Goal: Information Seeking & Learning: Understand process/instructions

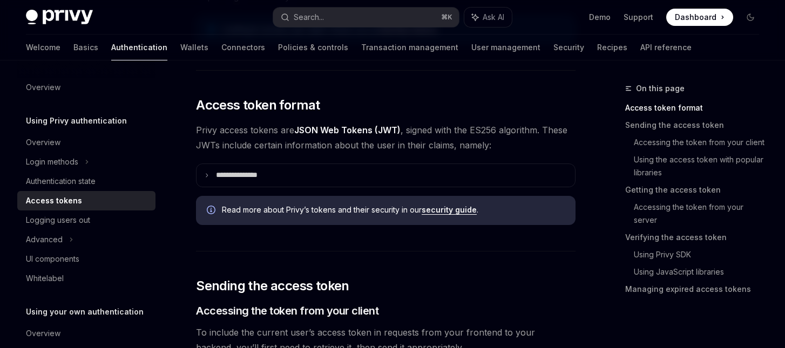
scroll to position [221, 0]
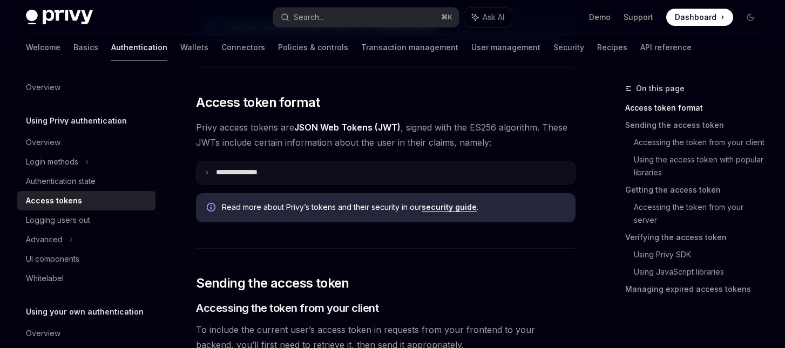
click at [213, 179] on summary "**********" at bounding box center [385, 172] width 378 height 23
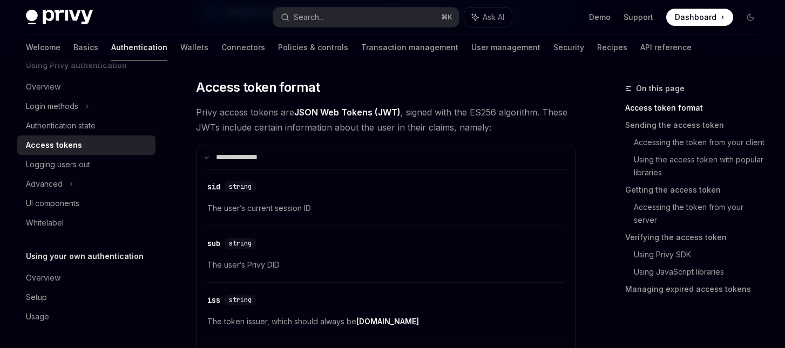
scroll to position [220, 0]
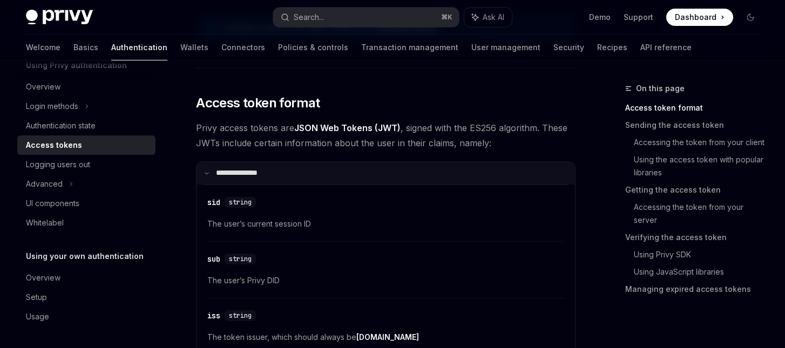
click at [208, 175] on icon at bounding box center [206, 173] width 5 height 5
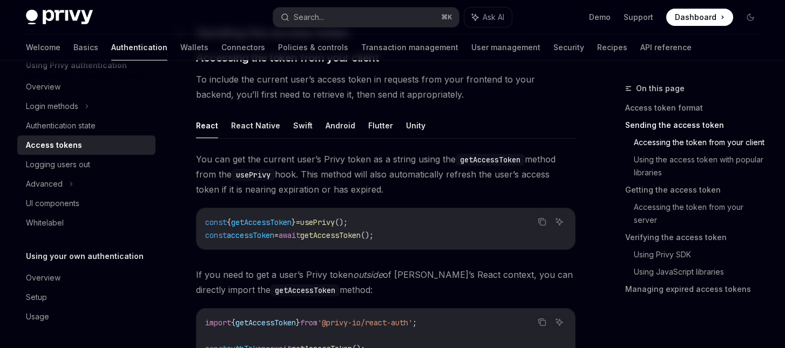
scroll to position [471, 0]
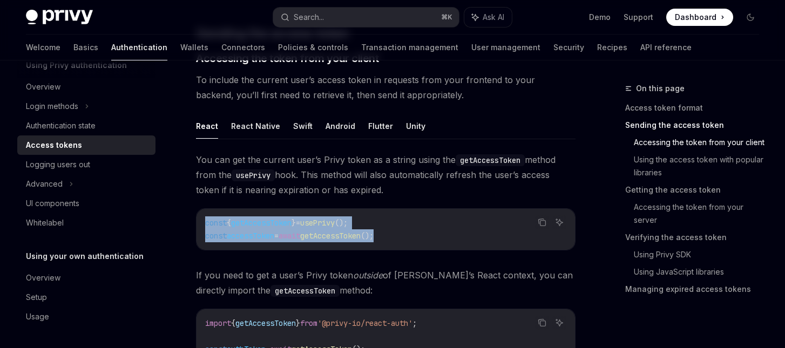
drag, startPoint x: 415, startPoint y: 236, endPoint x: 205, endPoint y: 227, distance: 210.2
click at [205, 227] on div "const { getAccessToken } = usePrivy (); const accessToken = await getAccessToke…" at bounding box center [385, 229] width 378 height 41
copy code "const { getAccessToken } = usePrivy (); const accessToken = await getAccessToke…"
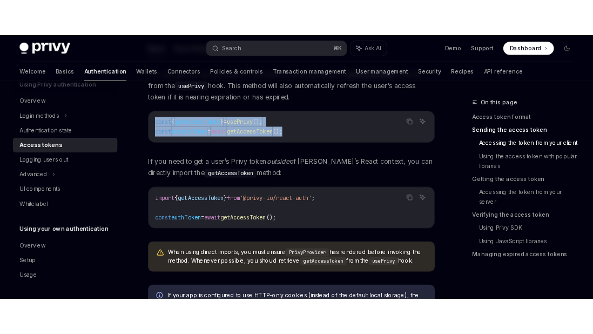
scroll to position [575, 0]
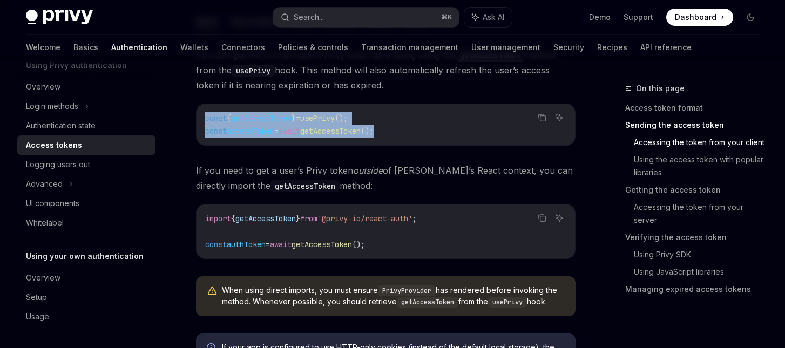
type textarea "*"
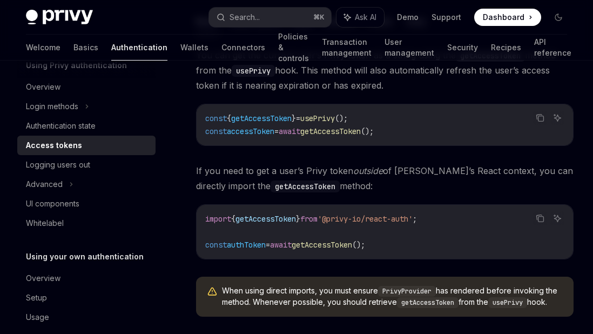
click at [382, 142] on div "const { getAccessToken } = usePrivy (); const accessToken = await getAccessToke…" at bounding box center [384, 124] width 376 height 41
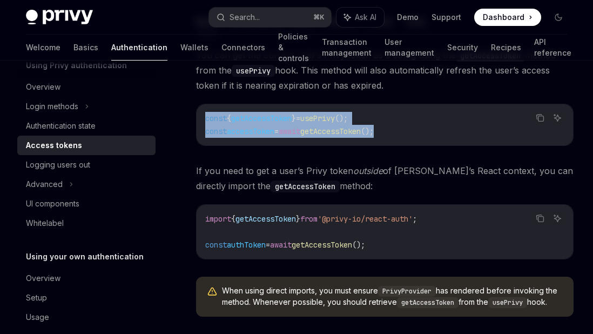
drag, startPoint x: 402, startPoint y: 131, endPoint x: 198, endPoint y: 123, distance: 204.2
click at [198, 123] on div "const { getAccessToken } = usePrivy (); const accessToken = await getAccessToke…" at bounding box center [384, 124] width 376 height 41
copy code "const { getAccessToken } = usePrivy (); const accessToken = await getAccessToke…"
